Goal: Check status: Check status

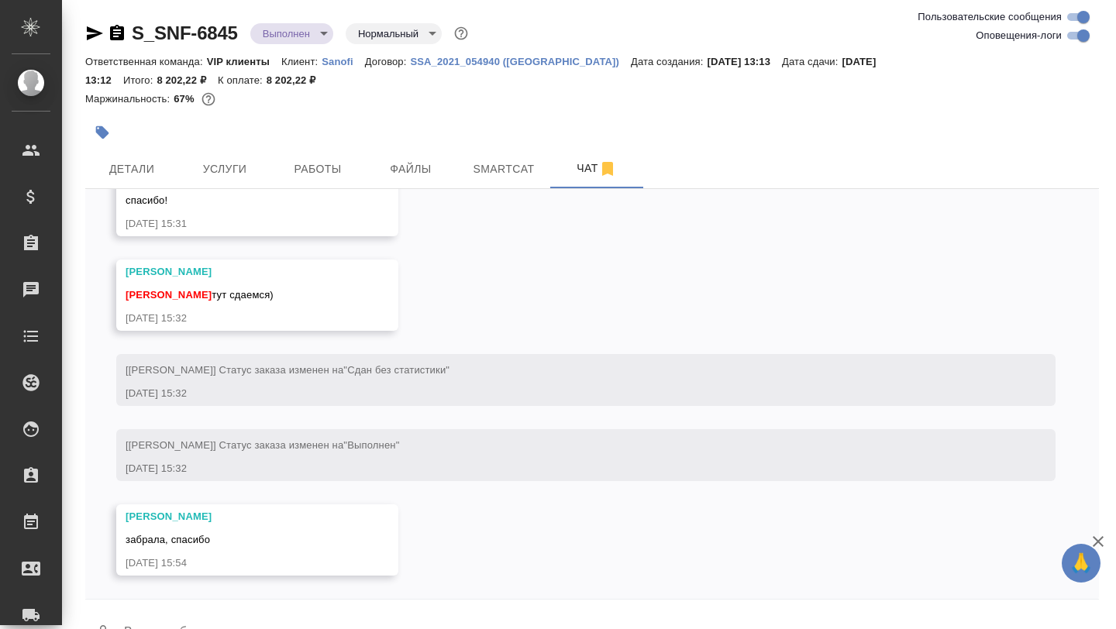
scroll to position [10024, 0]
click at [147, 176] on span "Детали" at bounding box center [132, 169] width 74 height 19
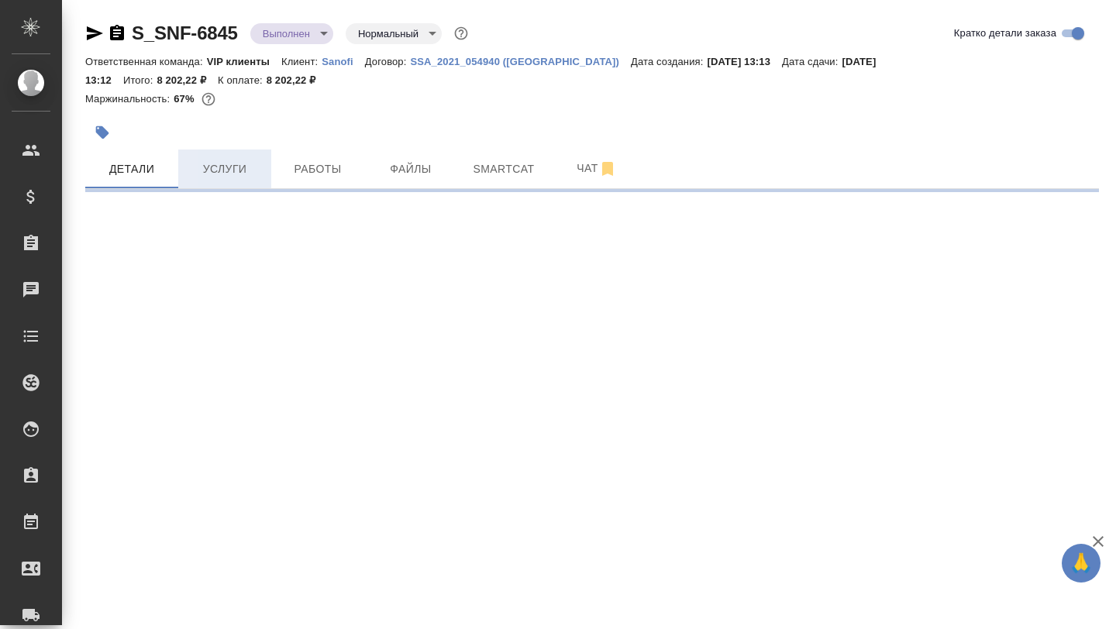
select select "RU"
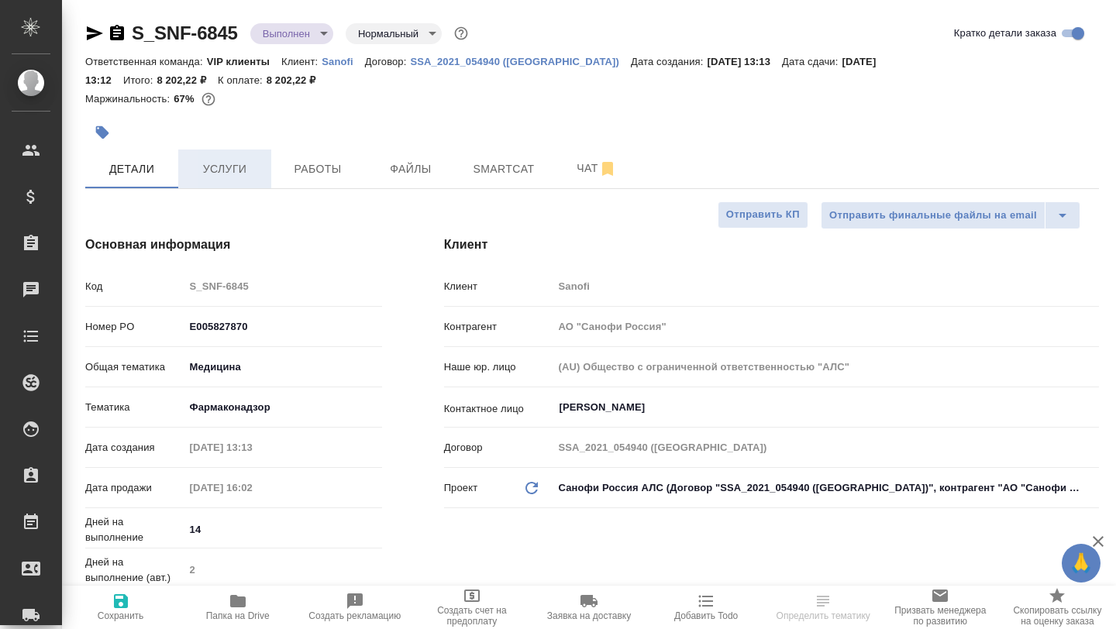
type textarea "x"
click at [243, 611] on span "Папка на Drive" at bounding box center [238, 616] width 64 height 11
select select "RU"
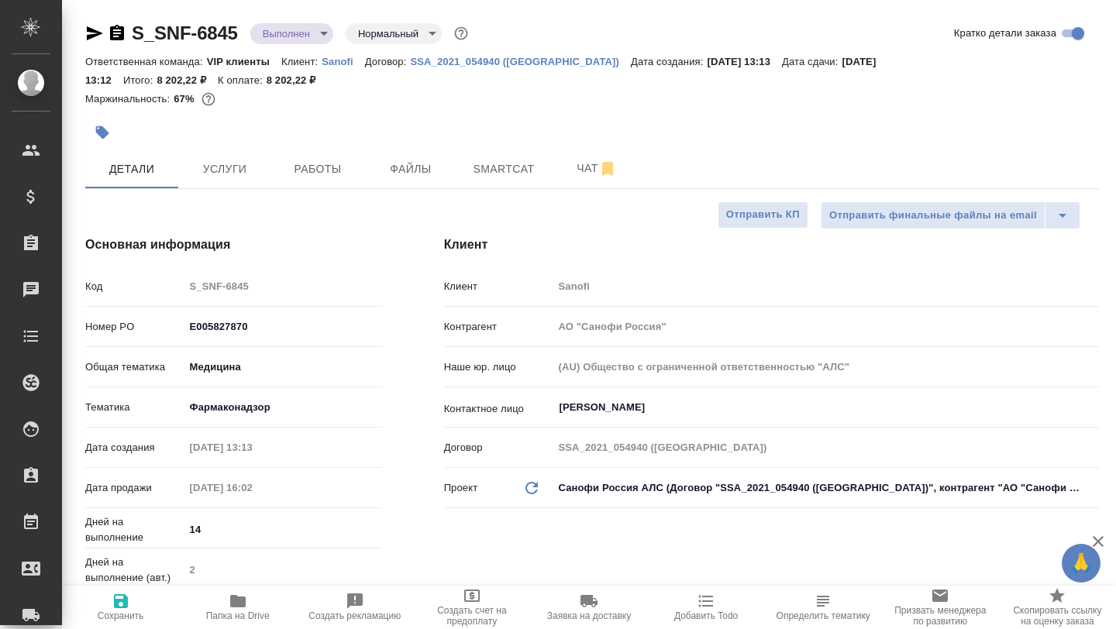
type textarea "x"
